Goal: Task Accomplishment & Management: Manage account settings

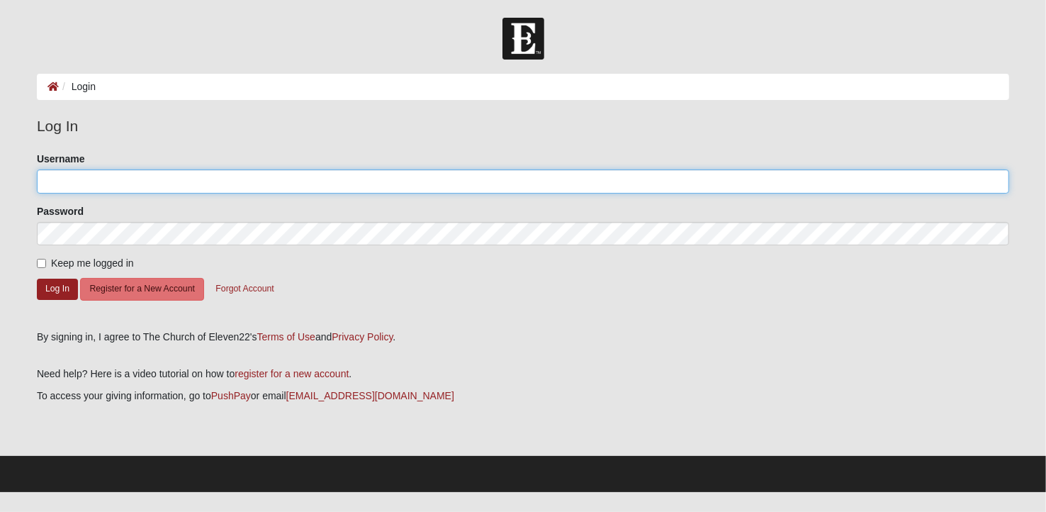
type input "justcindyjo1"
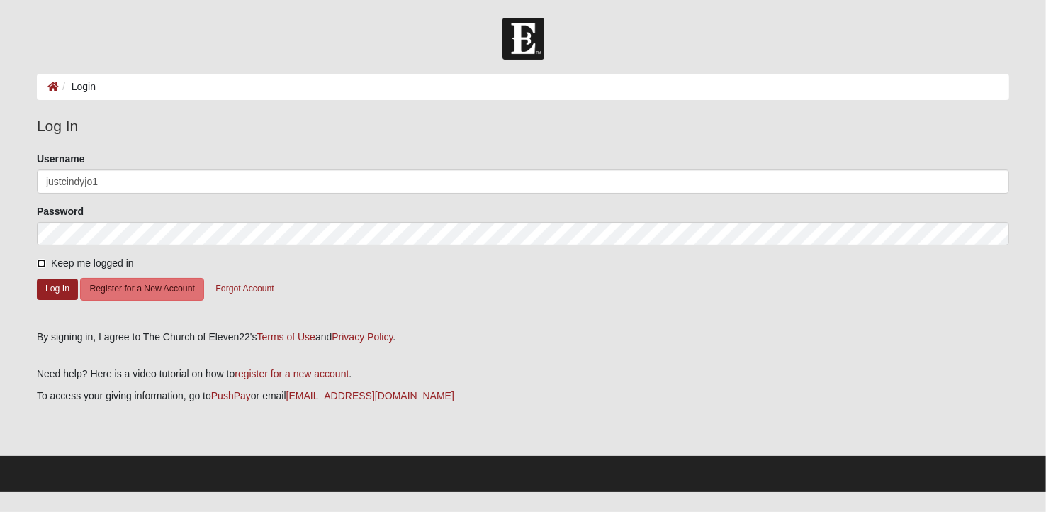
click at [39, 259] on input "Keep me logged in" at bounding box center [41, 263] width 9 height 9
checkbox input "true"
click at [59, 284] on button "Log In" at bounding box center [57, 289] width 41 height 21
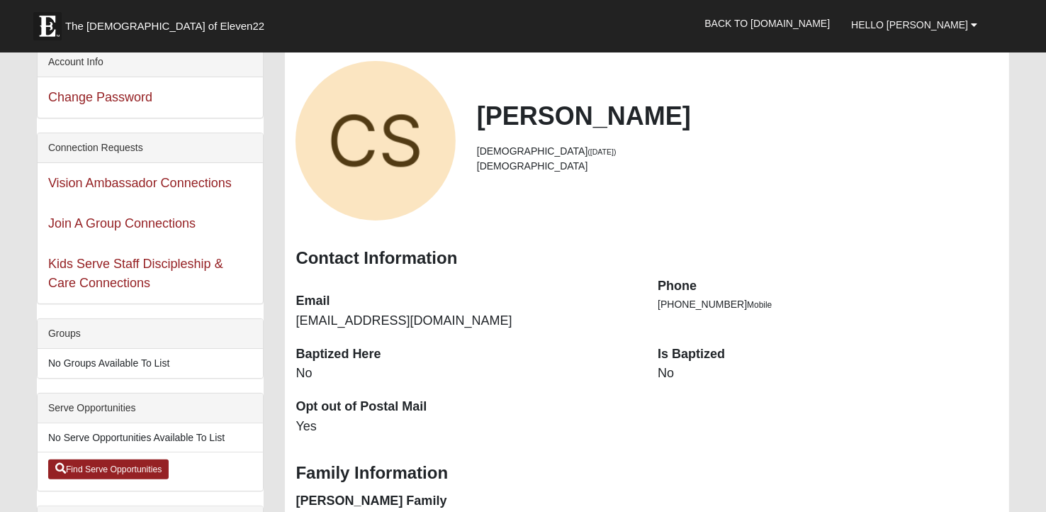
scroll to position [70, 0]
click at [841, 25] on link "Back to [DOMAIN_NAME]" at bounding box center [767, 23] width 147 height 35
